Goal: Information Seeking & Learning: Learn about a topic

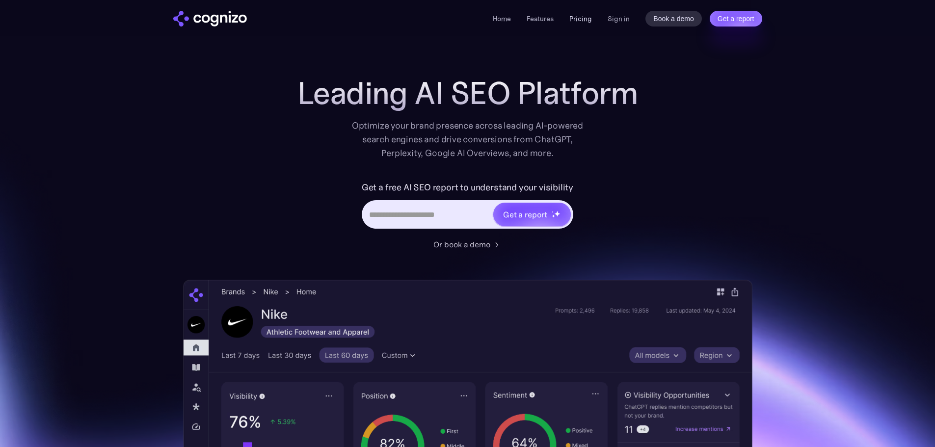
click at [587, 20] on link "Pricing" at bounding box center [580, 18] width 23 height 9
